Goal: Task Accomplishment & Management: Manage account settings

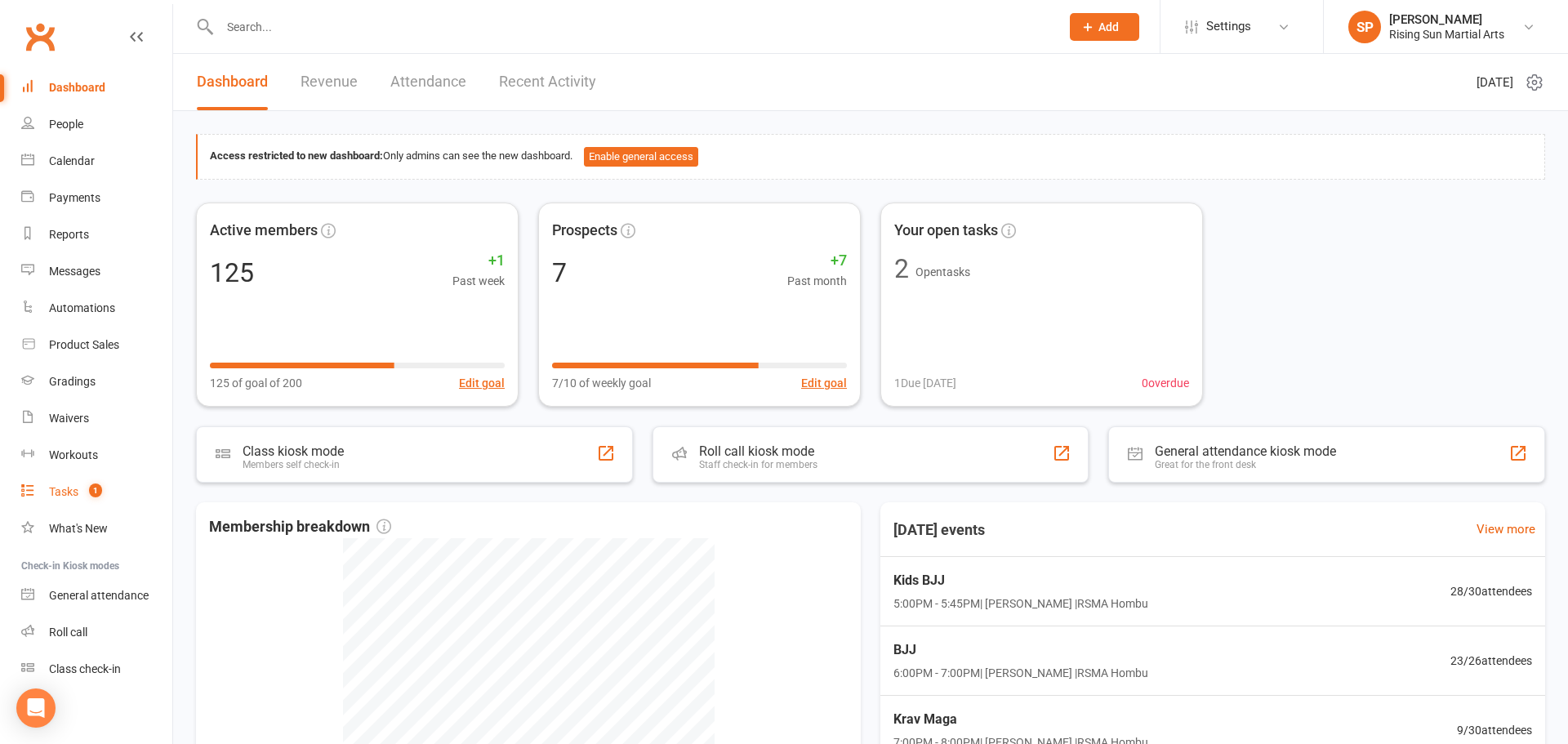
click at [98, 496] on span "1" at bounding box center [96, 490] width 13 height 14
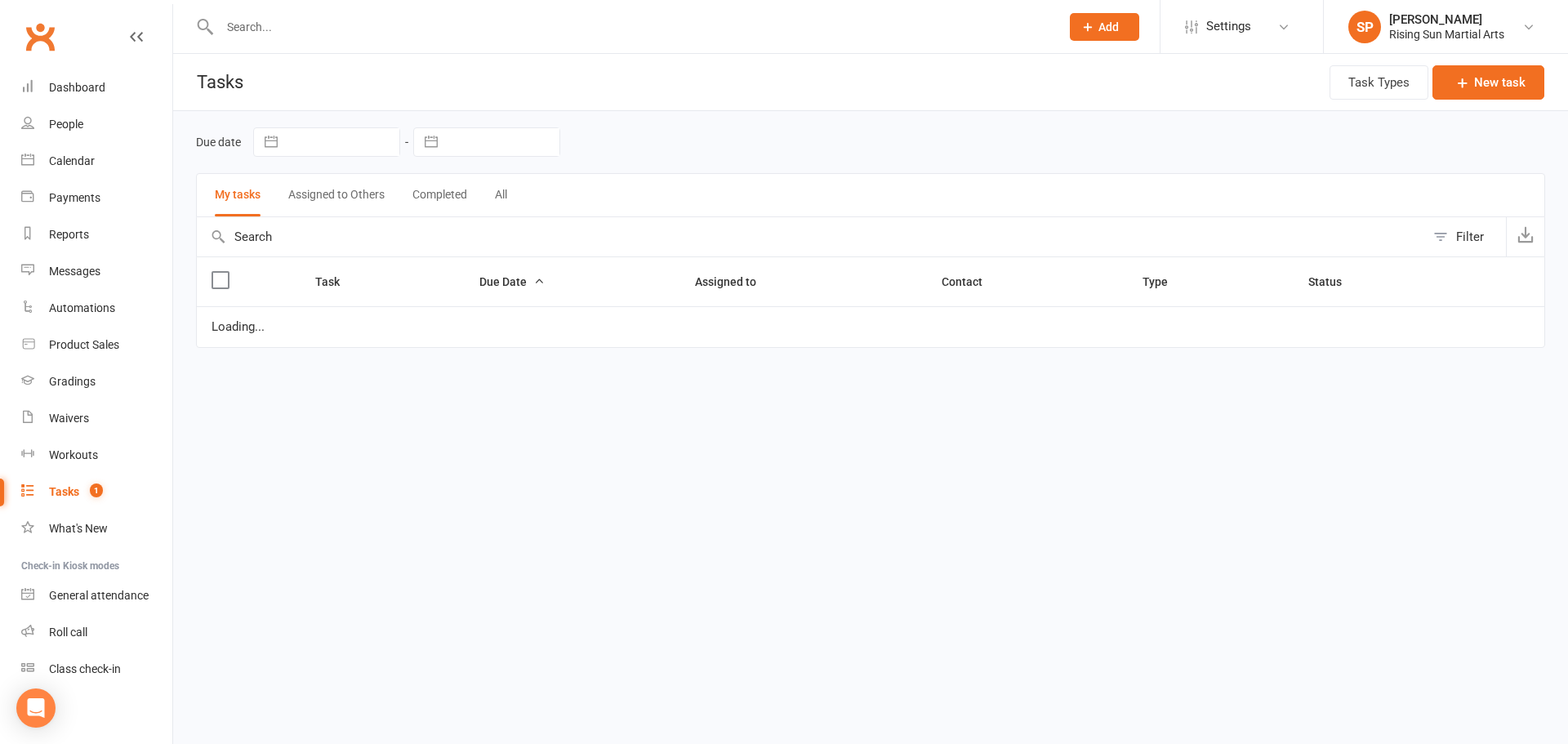
select select "waiting"
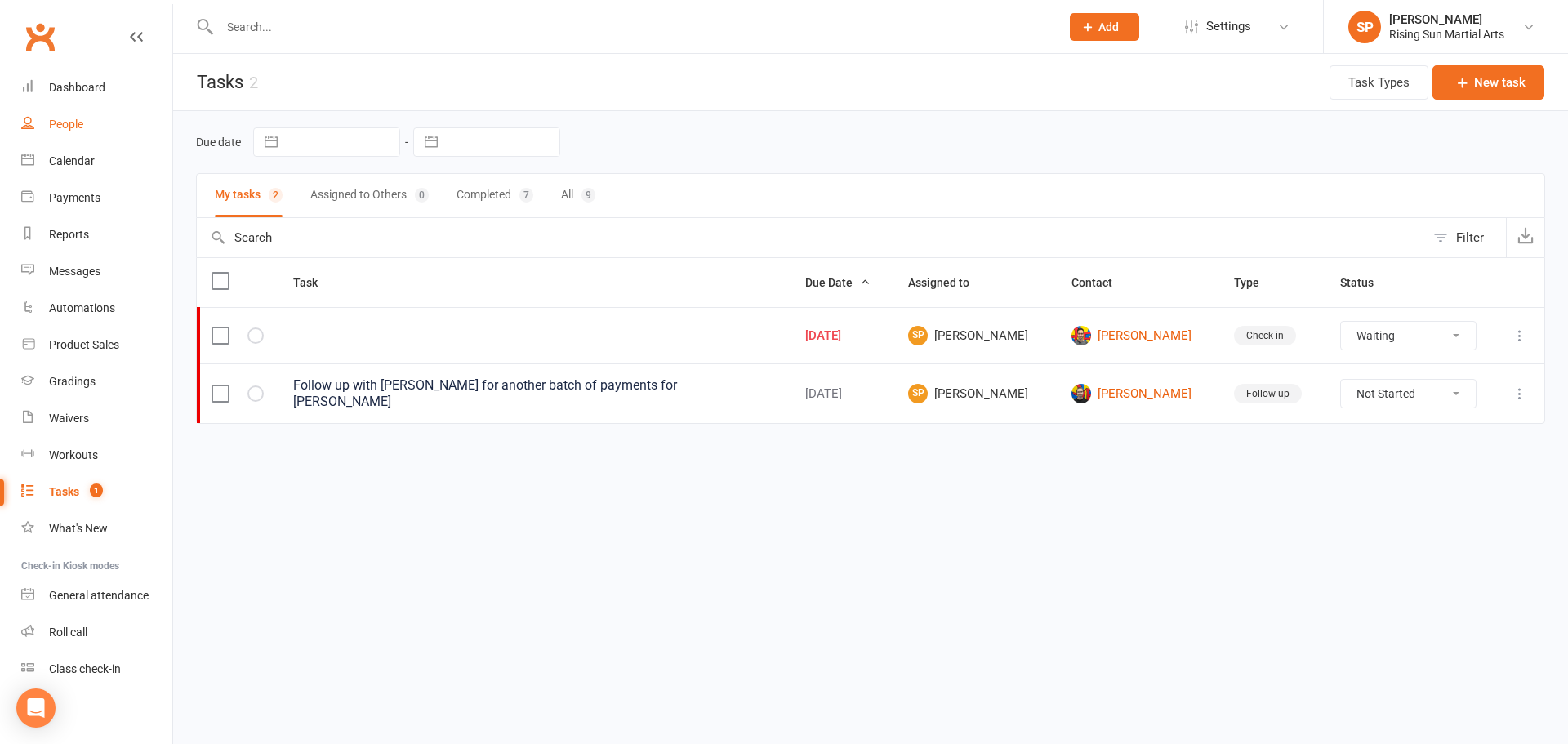
click at [61, 122] on div "People" at bounding box center [65, 124] width 34 height 13
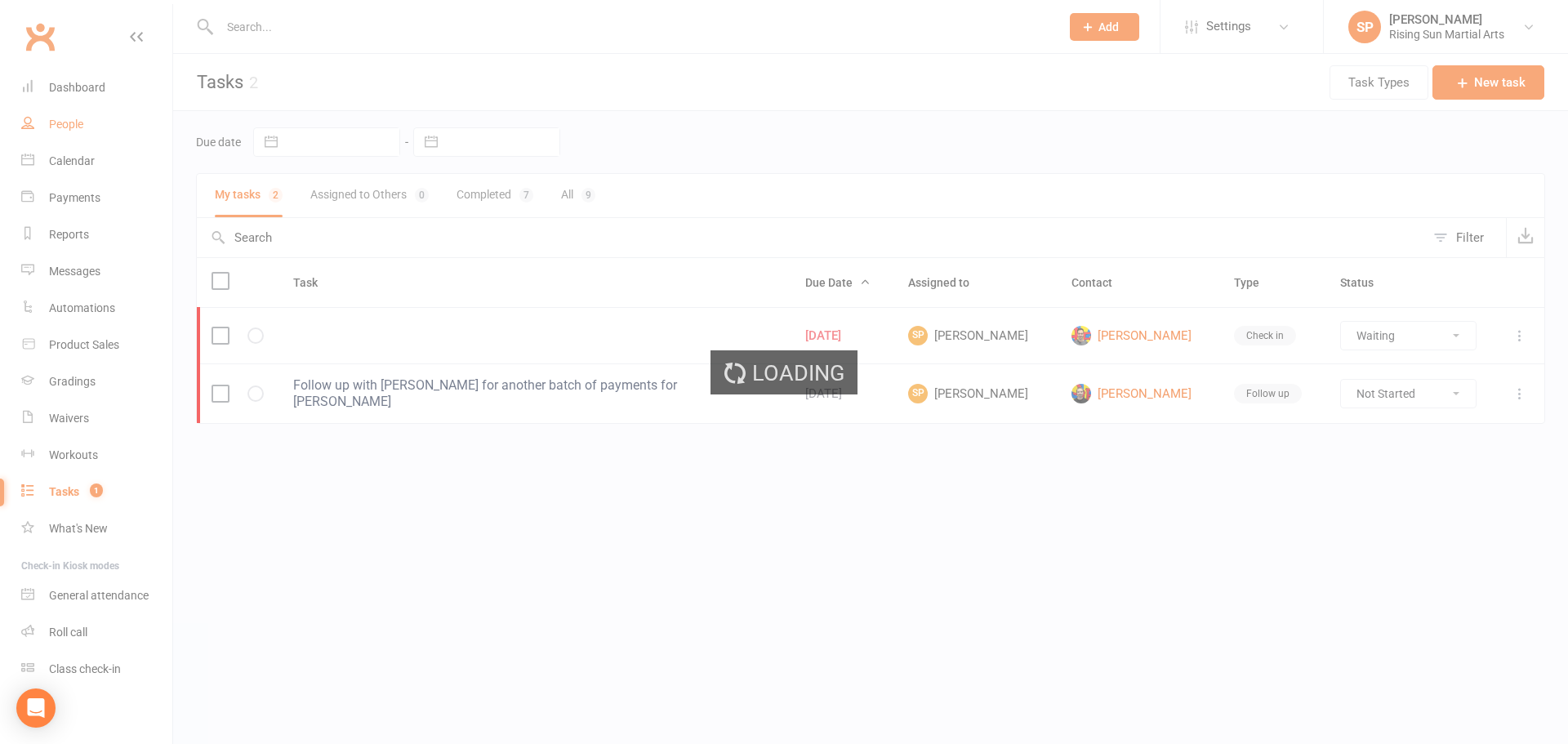
select select "100"
